Goal: Task Accomplishment & Management: Manage account settings

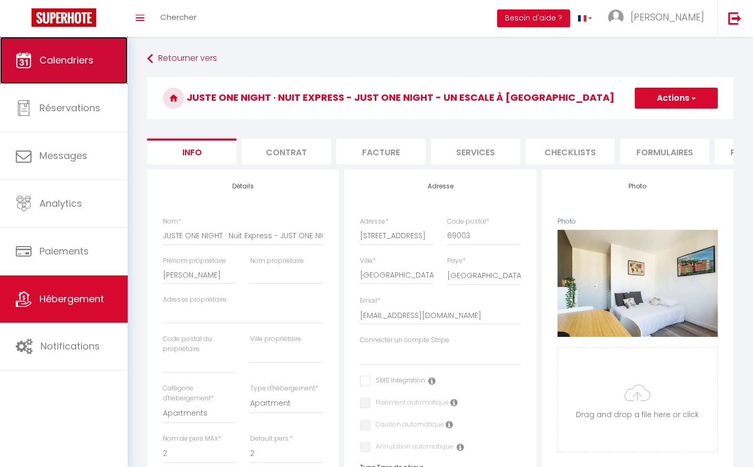
click at [51, 61] on span "Calendriers" at bounding box center [66, 60] width 54 height 13
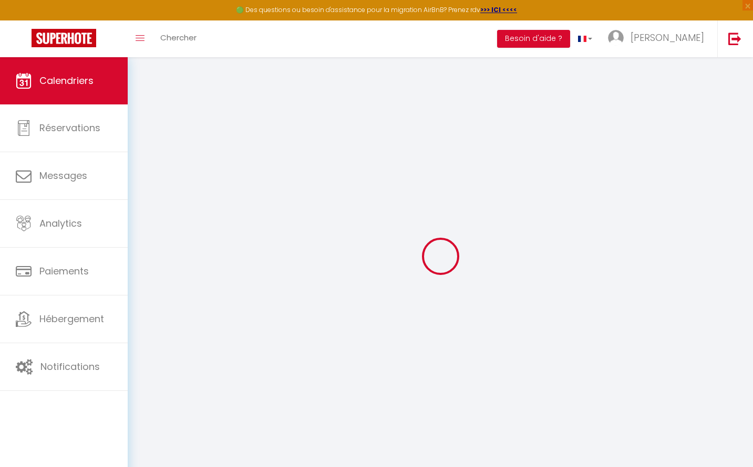
select select
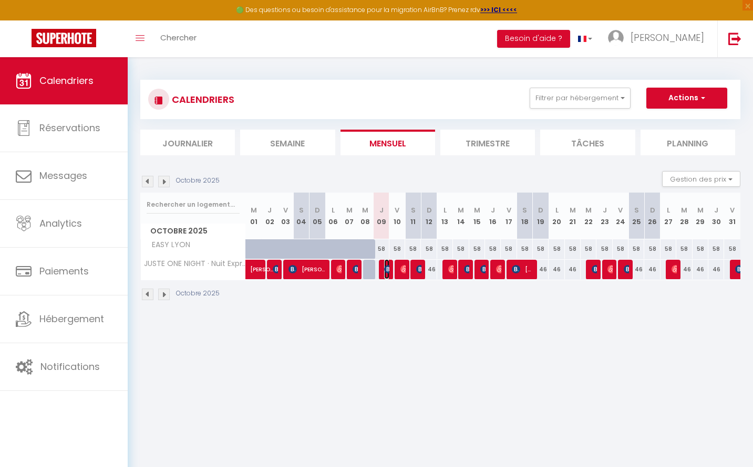
click at [387, 268] on img at bounding box center [388, 269] width 8 height 8
select select "OK"
select select "KO"
select select "0"
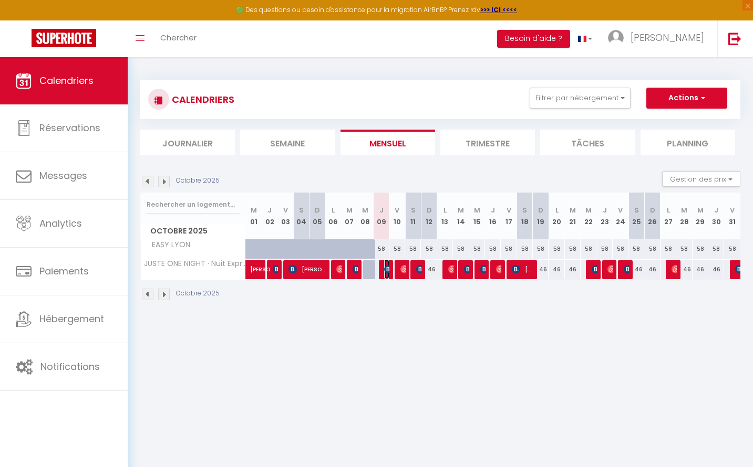
select select "1"
select select
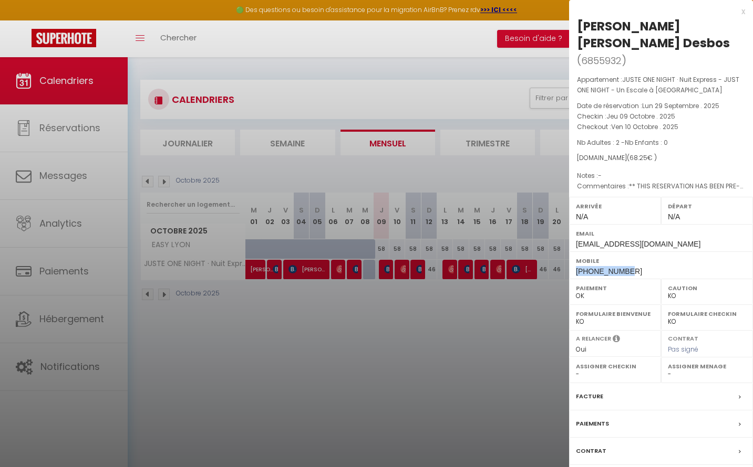
drag, startPoint x: 630, startPoint y: 256, endPoint x: 571, endPoint y: 254, distance: 58.3
click at [571, 254] on div "Mobile [PHONE_NUMBER]" at bounding box center [661, 265] width 184 height 27
copy span "[PHONE_NUMBER]"
click at [289, 382] on div at bounding box center [376, 233] width 753 height 467
